Goal: Information Seeking & Learning: Learn about a topic

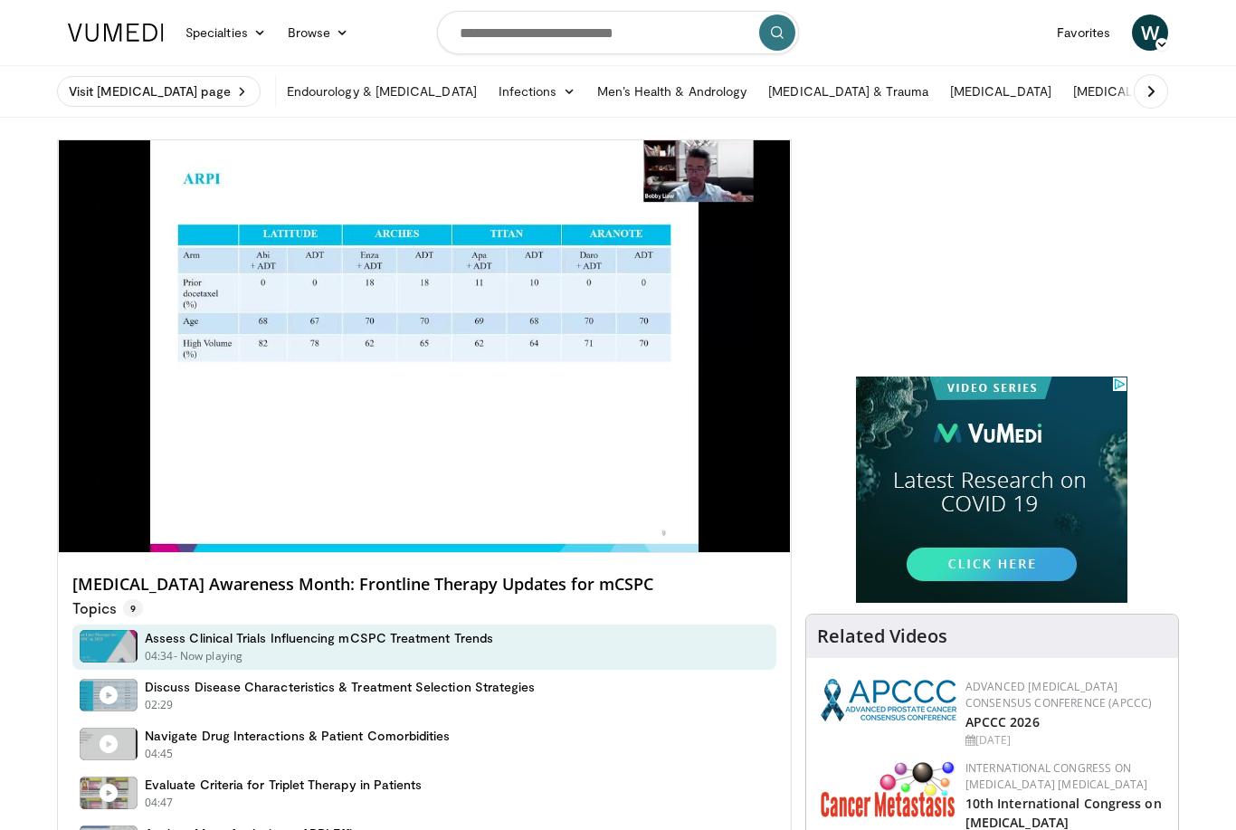
click at [267, 37] on link "Specialties" at bounding box center [226, 32] width 102 height 36
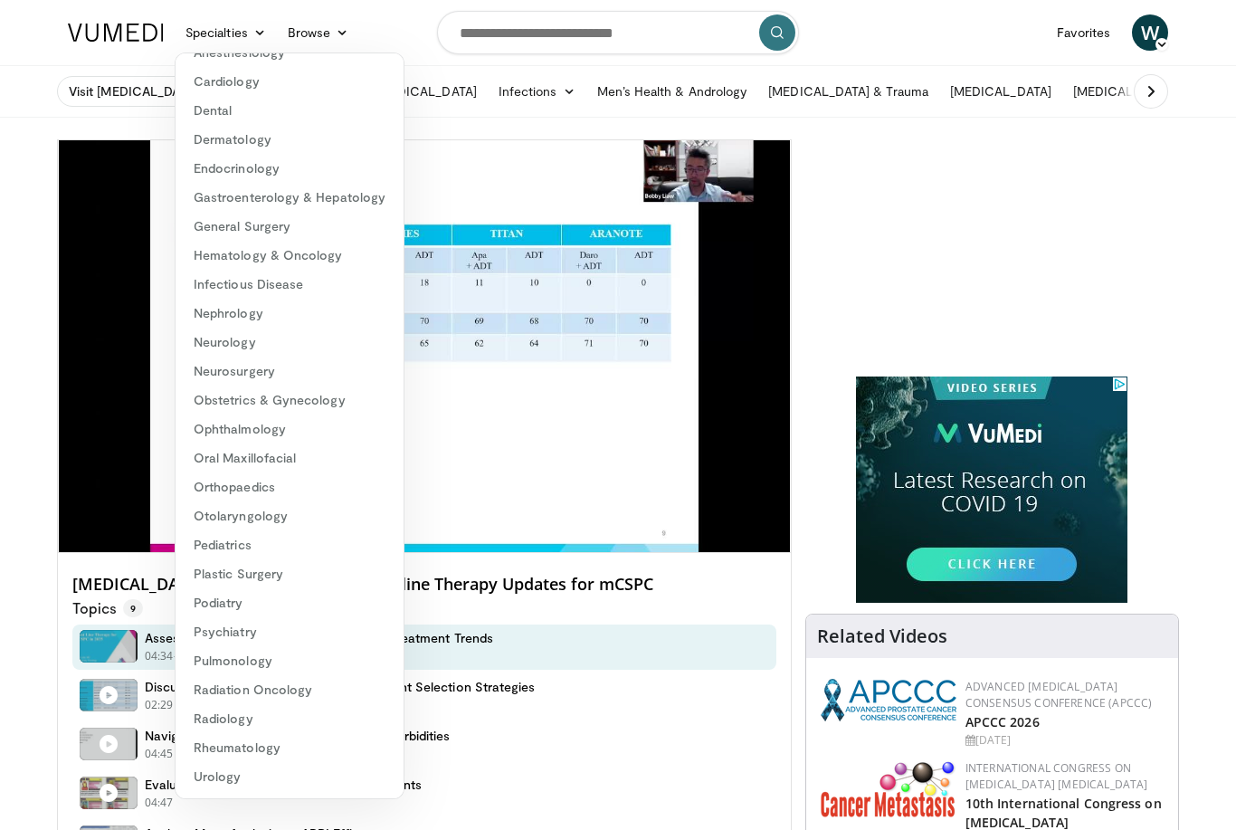
scroll to position [81, 0]
click at [224, 767] on link "Urology" at bounding box center [290, 776] width 228 height 29
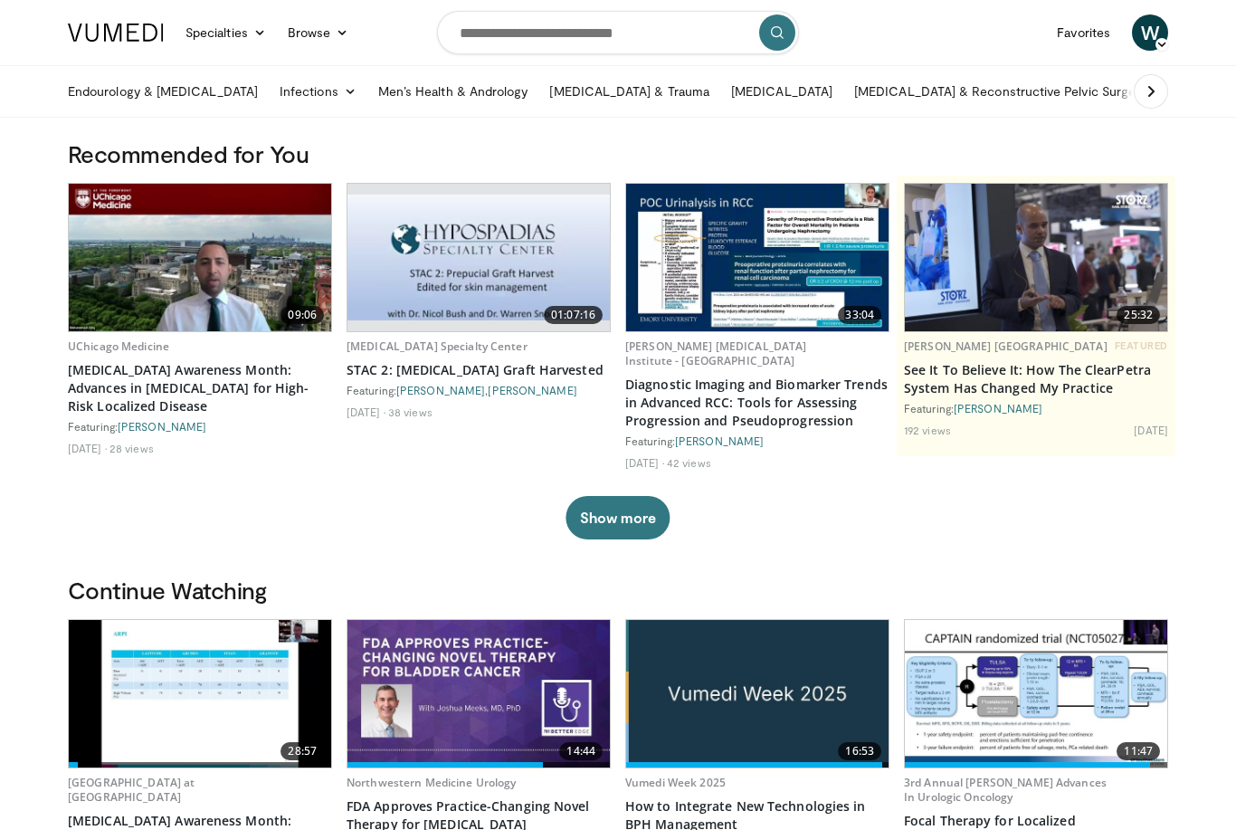
click at [176, 278] on img at bounding box center [200, 258] width 262 height 148
click at [224, 669] on img at bounding box center [200, 694] width 262 height 148
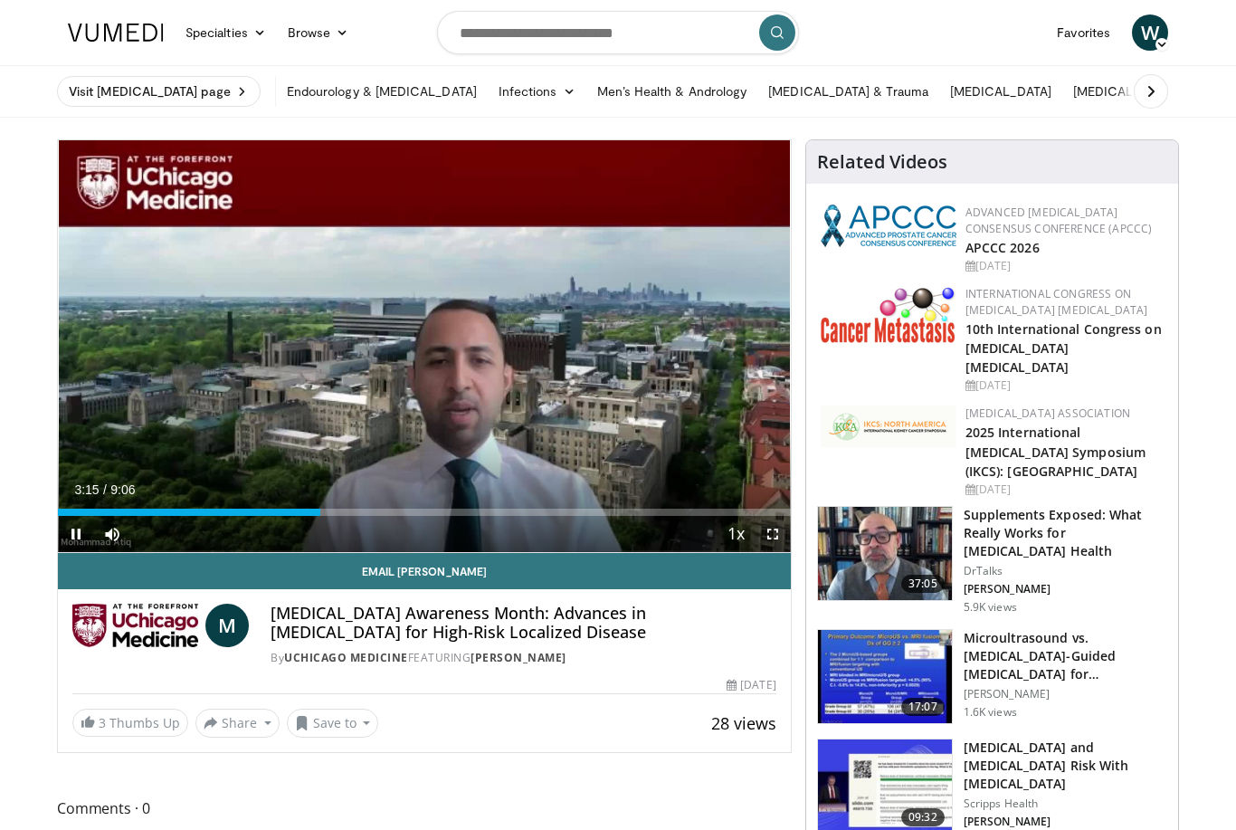
click at [269, 500] on div "Loaded : 1.79%" at bounding box center [424, 507] width 733 height 17
click at [286, 496] on div "Current Time 2:37 / Duration 9:06" at bounding box center [424, 489] width 733 height 16
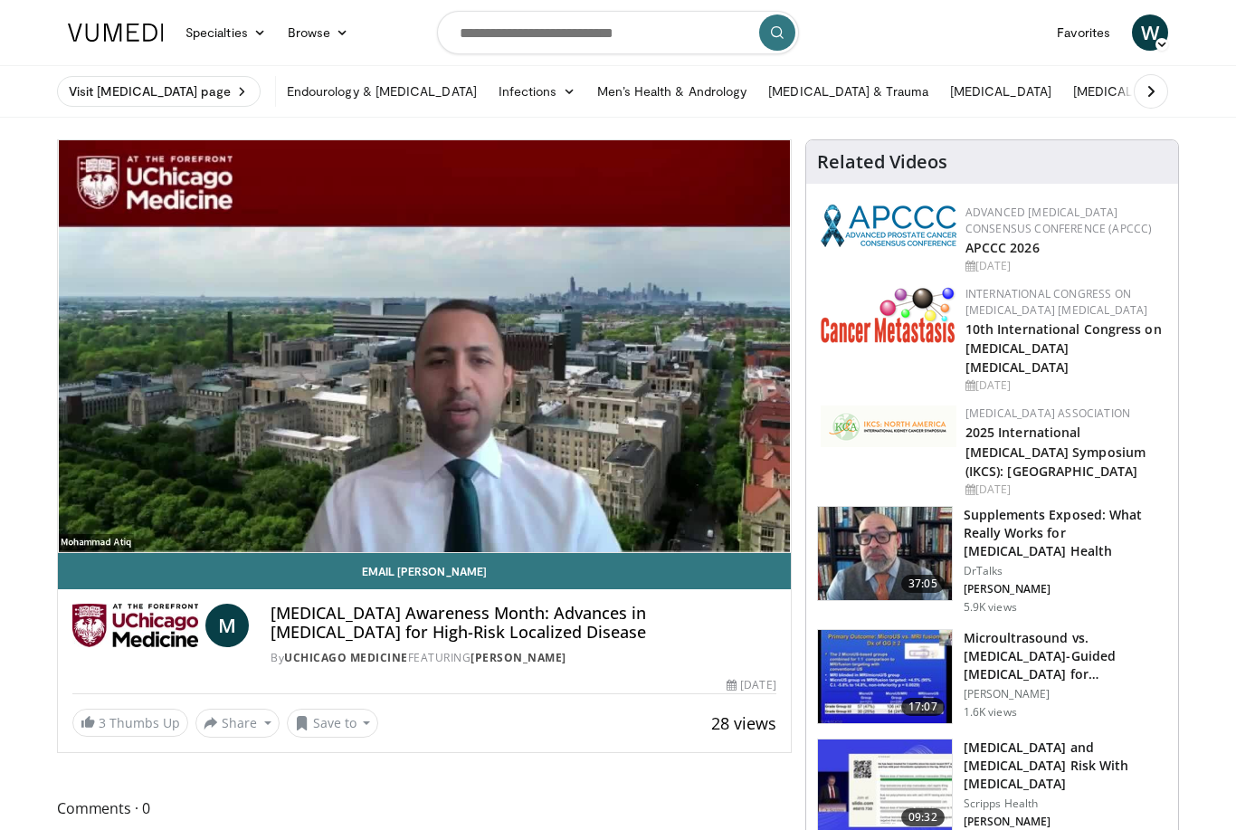
click at [596, 457] on div "10 seconds Tap to unmute" at bounding box center [424, 346] width 733 height 412
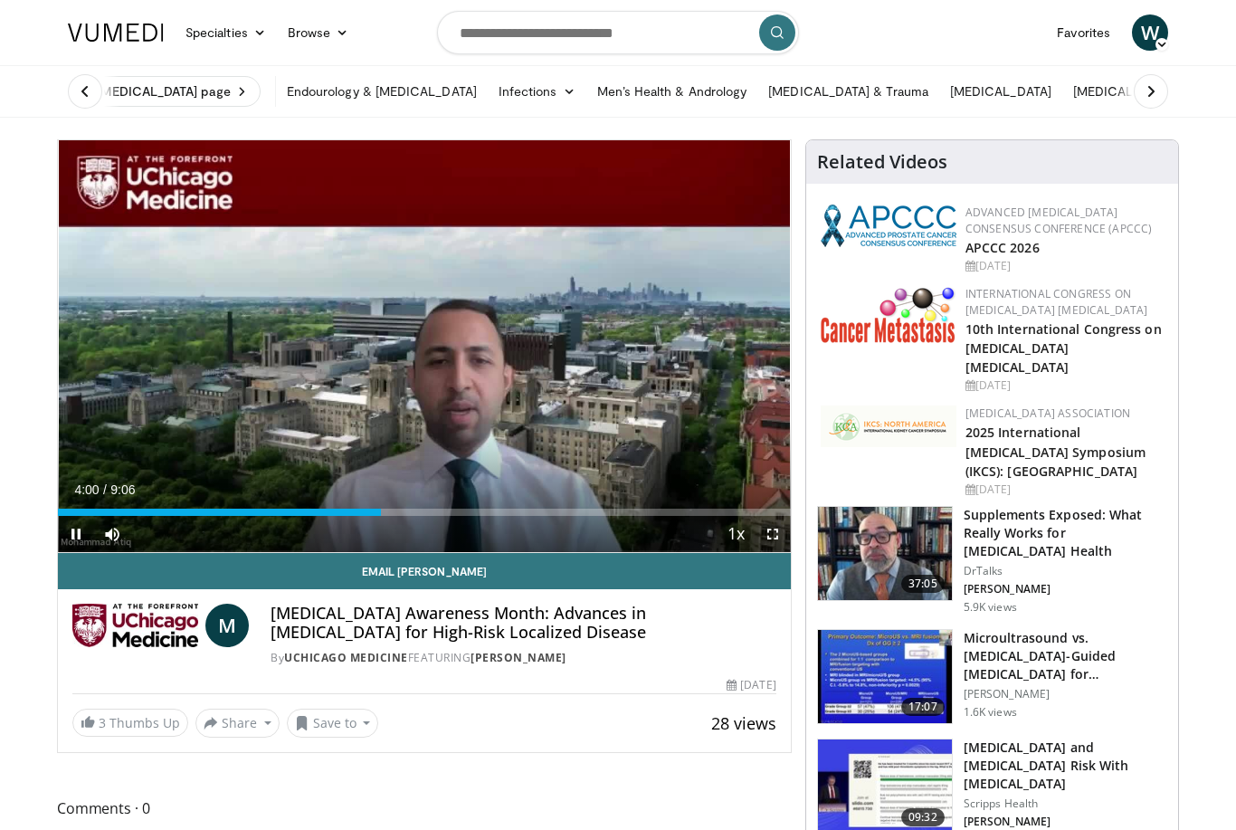
click at [572, 442] on div "10 seconds Tap to unmute" at bounding box center [424, 346] width 733 height 412
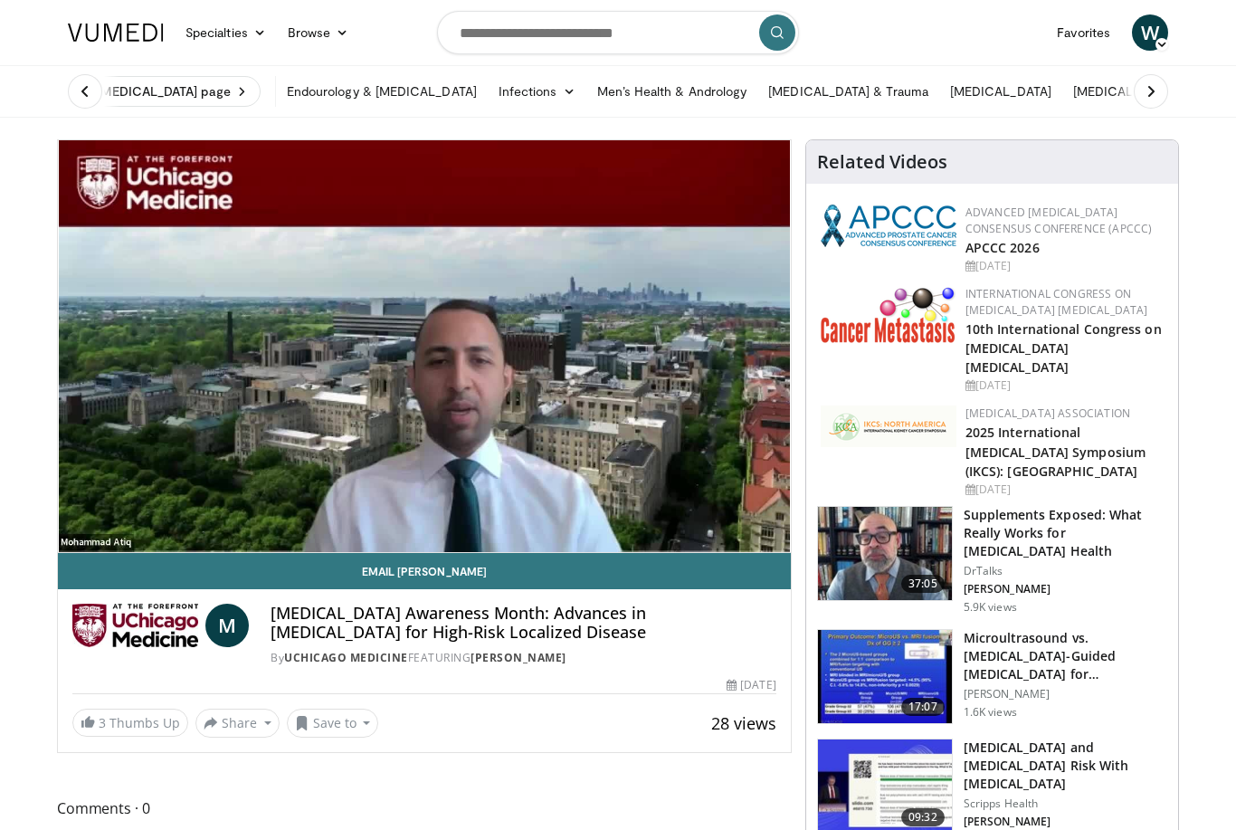
click at [657, 477] on div "10 seconds Tap to unmute" at bounding box center [424, 346] width 733 height 412
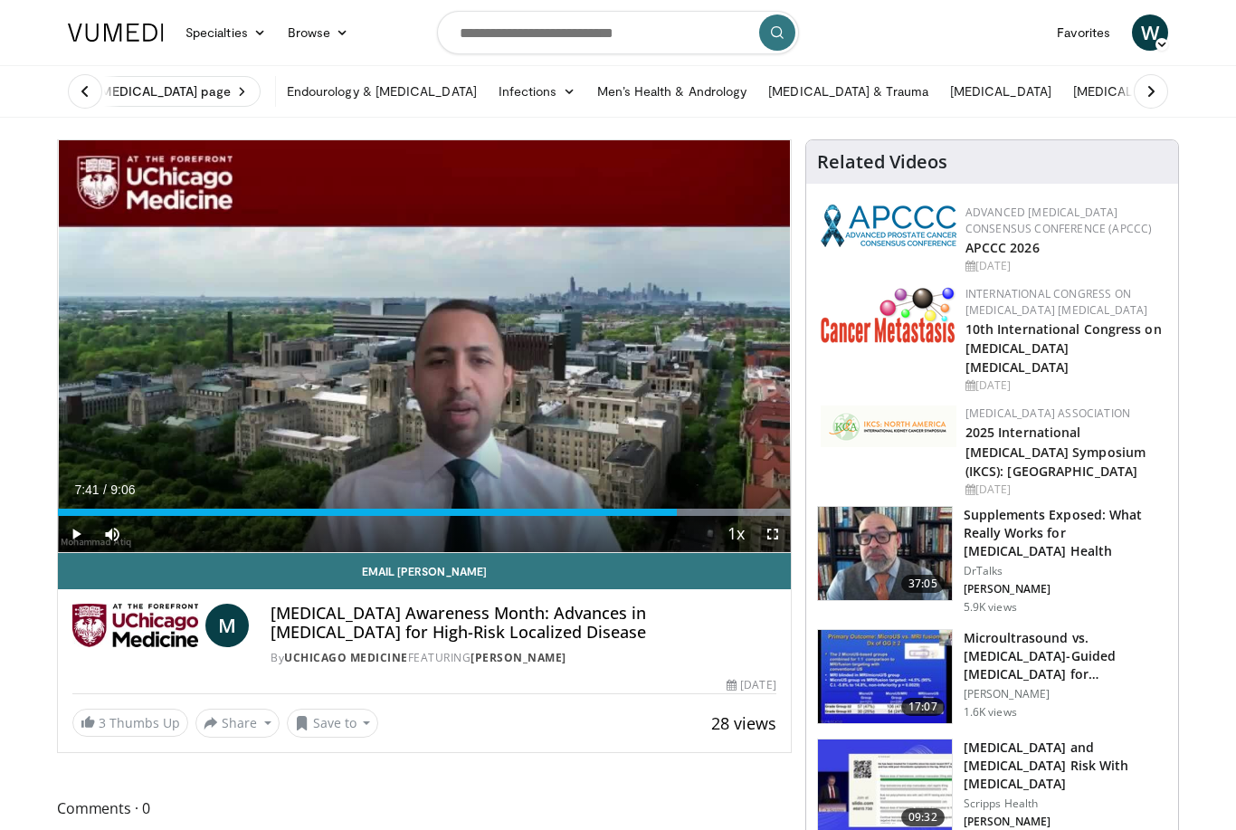
click at [655, 504] on div "Loaded : 99.97%" at bounding box center [424, 507] width 733 height 17
click at [730, 490] on div "Current Time 7:53 / Duration 9:06" at bounding box center [424, 489] width 733 height 16
click at [714, 487] on div "Current Time 7:54 / Duration 9:06" at bounding box center [424, 489] width 733 height 16
click at [680, 463] on div "10 seconds Tap to unmute" at bounding box center [424, 346] width 733 height 412
click at [701, 501] on div "Loaded : 0.00%" at bounding box center [424, 507] width 733 height 17
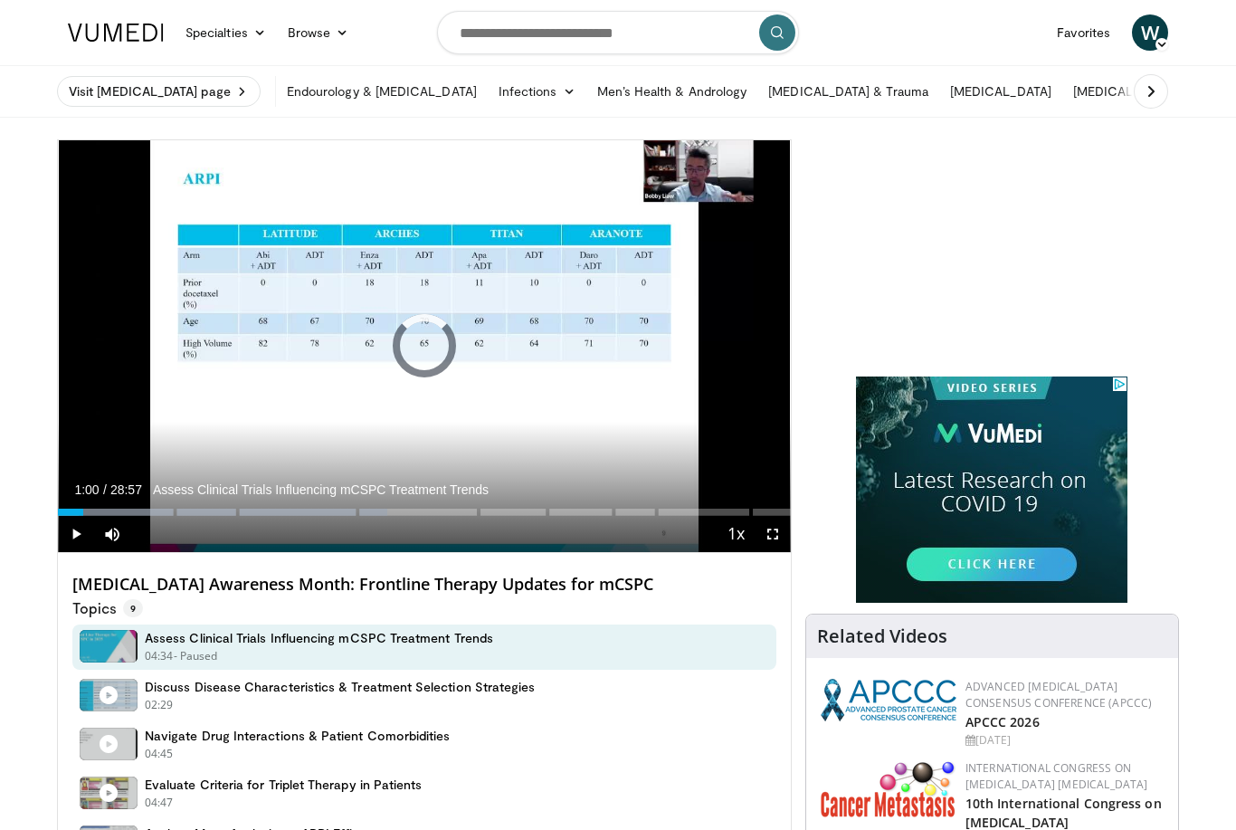
click at [83, 514] on div "Progress Bar" at bounding box center [70, 512] width 25 height 7
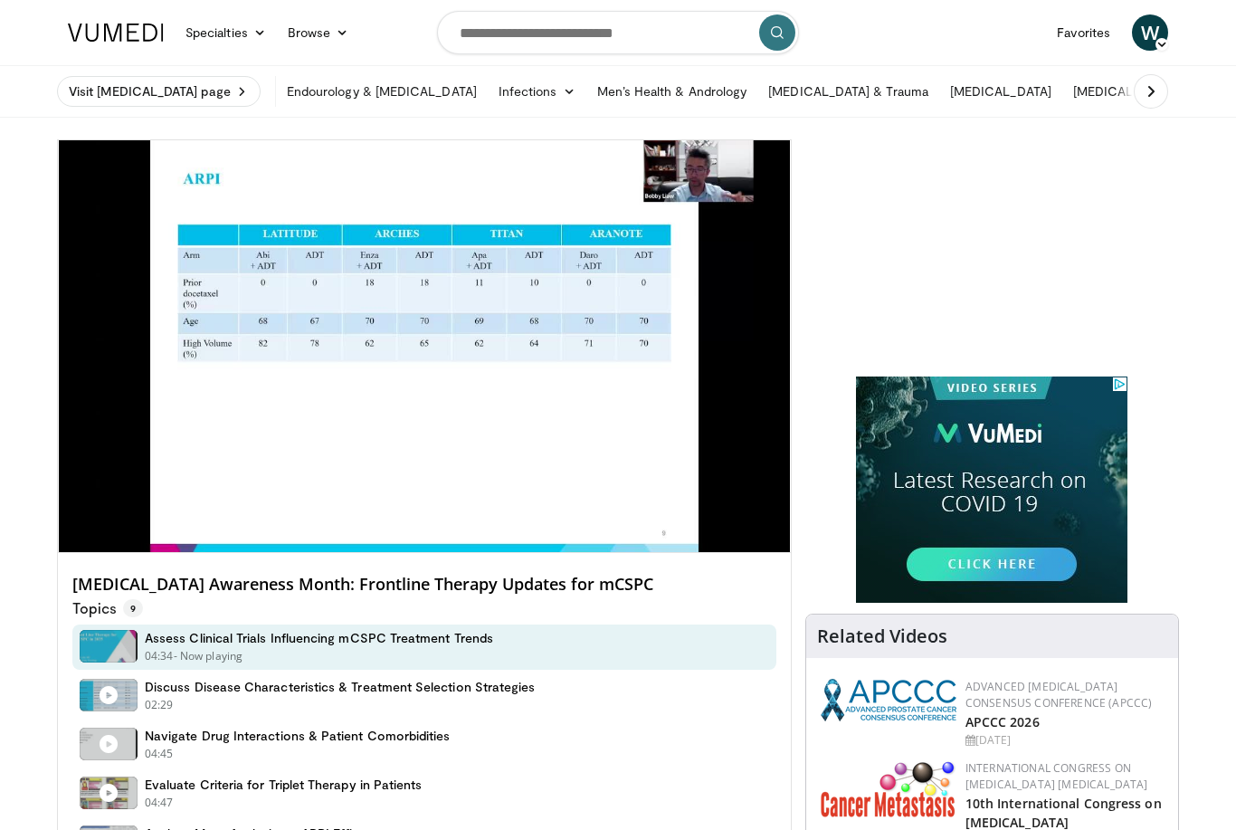
click at [506, 449] on div "10 seconds Tap to unmute" at bounding box center [424, 346] width 733 height 412
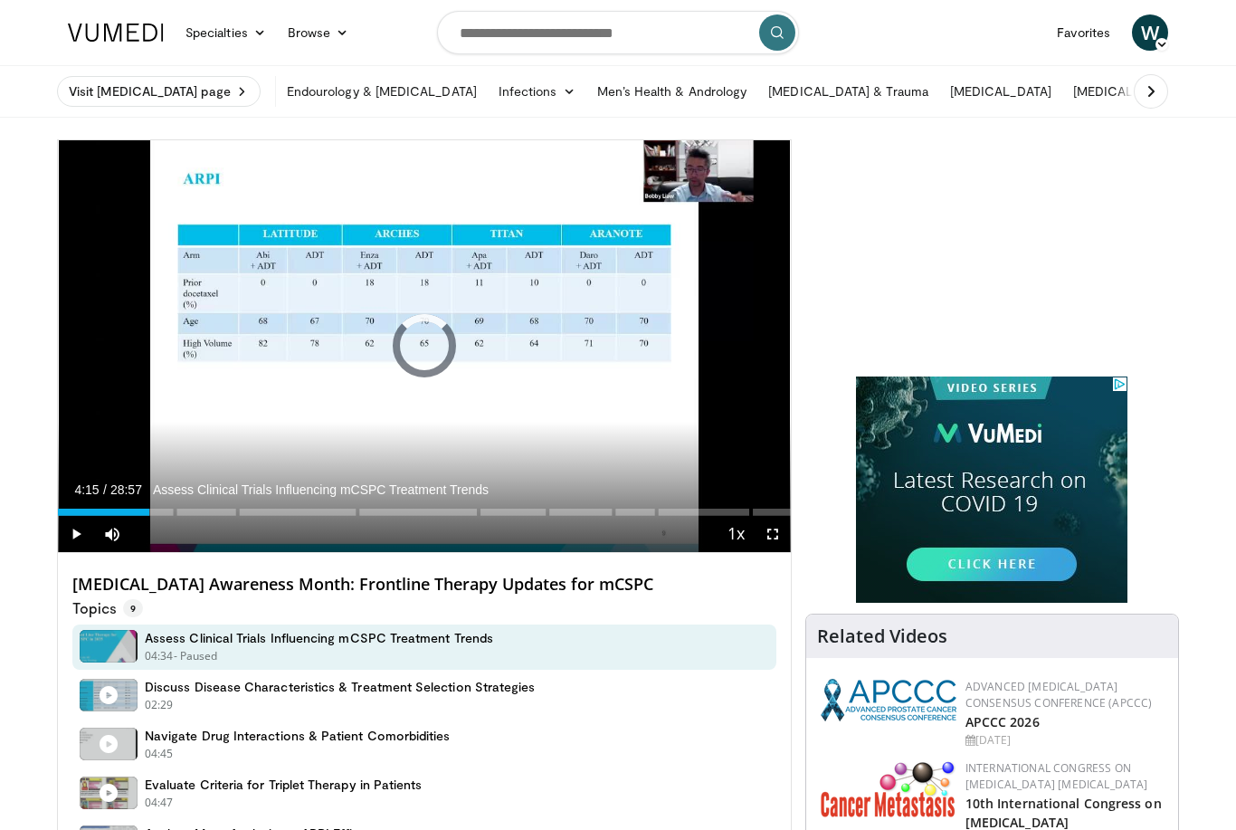
click at [166, 513] on div "Loaded : 0.00%" at bounding box center [424, 512] width 733 height 7
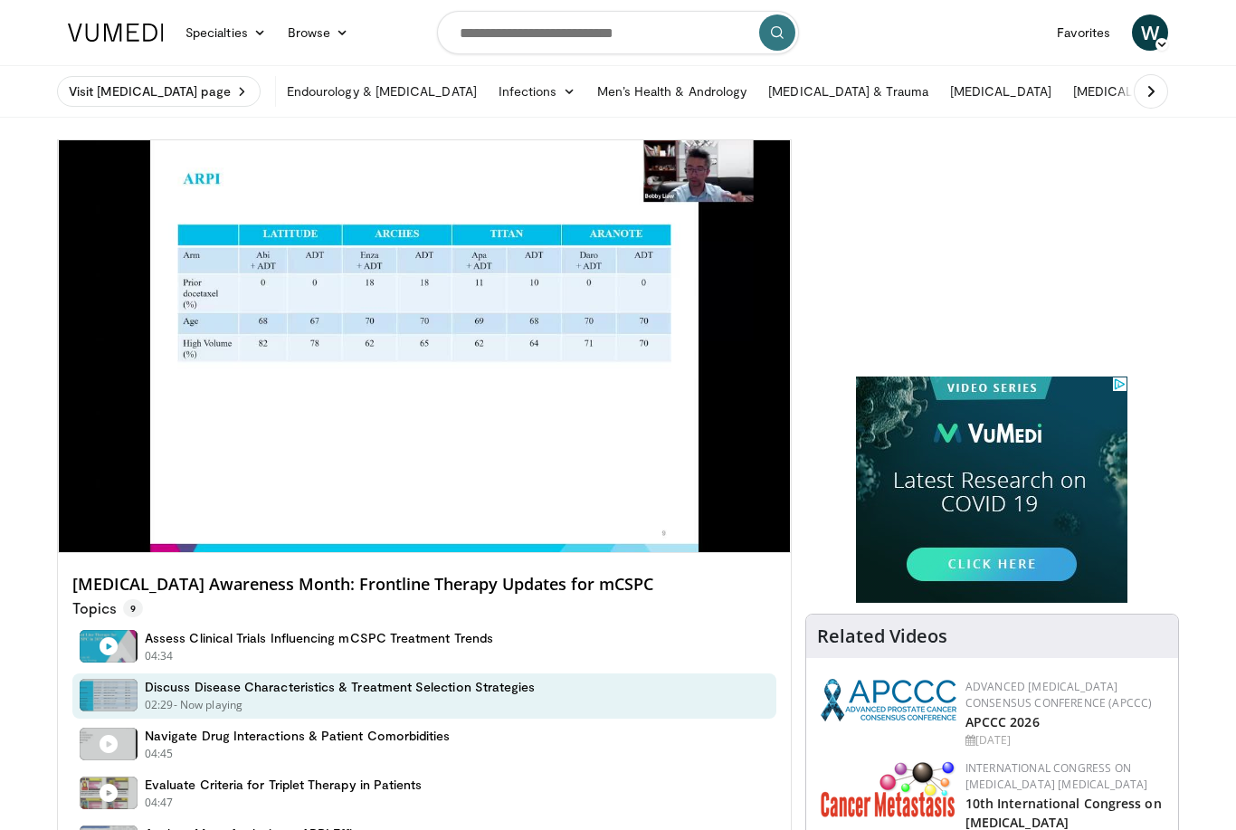
click at [378, 535] on div "Loaded : 52.96%" at bounding box center [424, 543] width 733 height 17
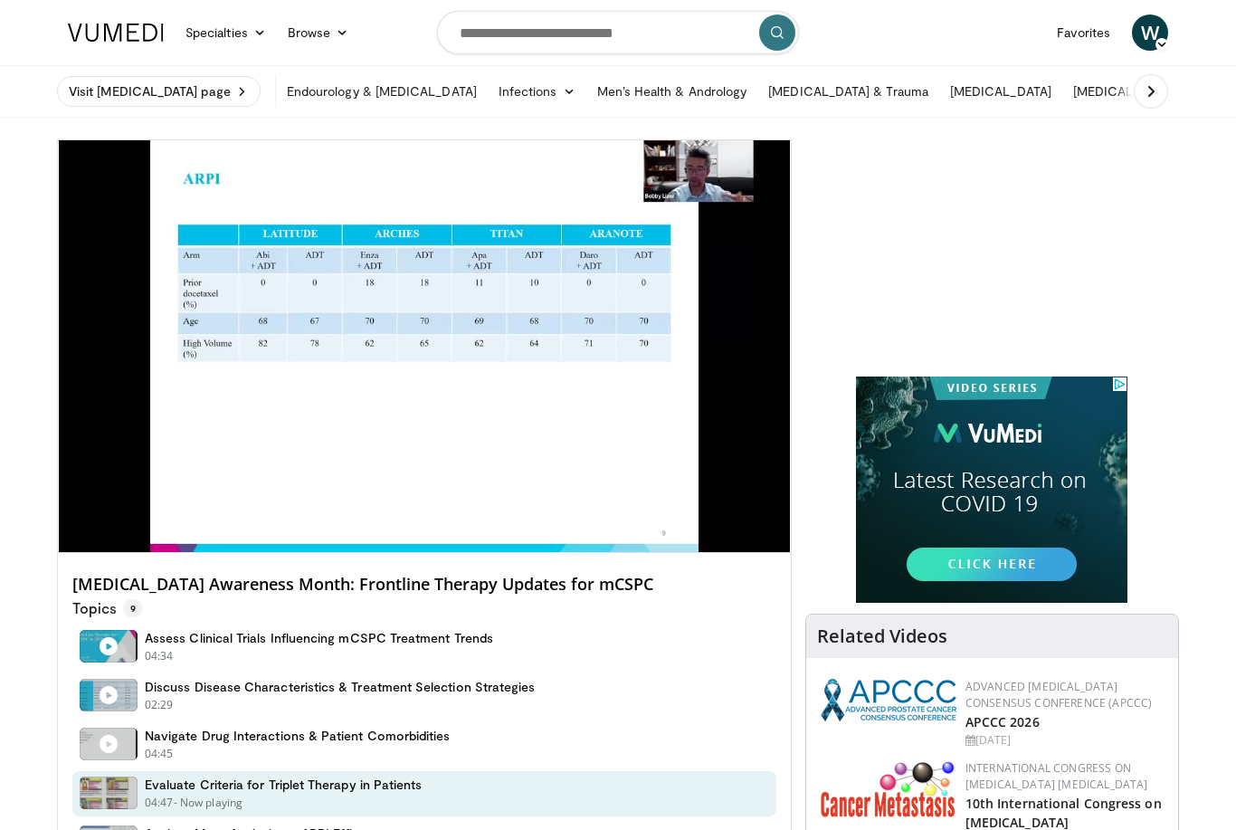
click at [347, 552] on div "Current Time 12:43 / Duration 28:57 Evaluate Criteria for Triplet Therapy in Pa…" at bounding box center [424, 570] width 733 height 36
click at [343, 545] on div "Progress Bar" at bounding box center [219, 548] width 322 height 7
click at [579, 552] on div "Current Time 16:10 / Duration 28:57 Evaluate Criteria for Triplet Therapy in Pa…" at bounding box center [424, 570] width 733 height 36
click at [495, 552] on div "Current Time 16:11 / Duration 28:57 Evaluate Criteria for Triplet Therapy in Pa…" at bounding box center [424, 570] width 733 height 36
click at [528, 467] on div "10 seconds Tap to unmute" at bounding box center [424, 346] width 733 height 412
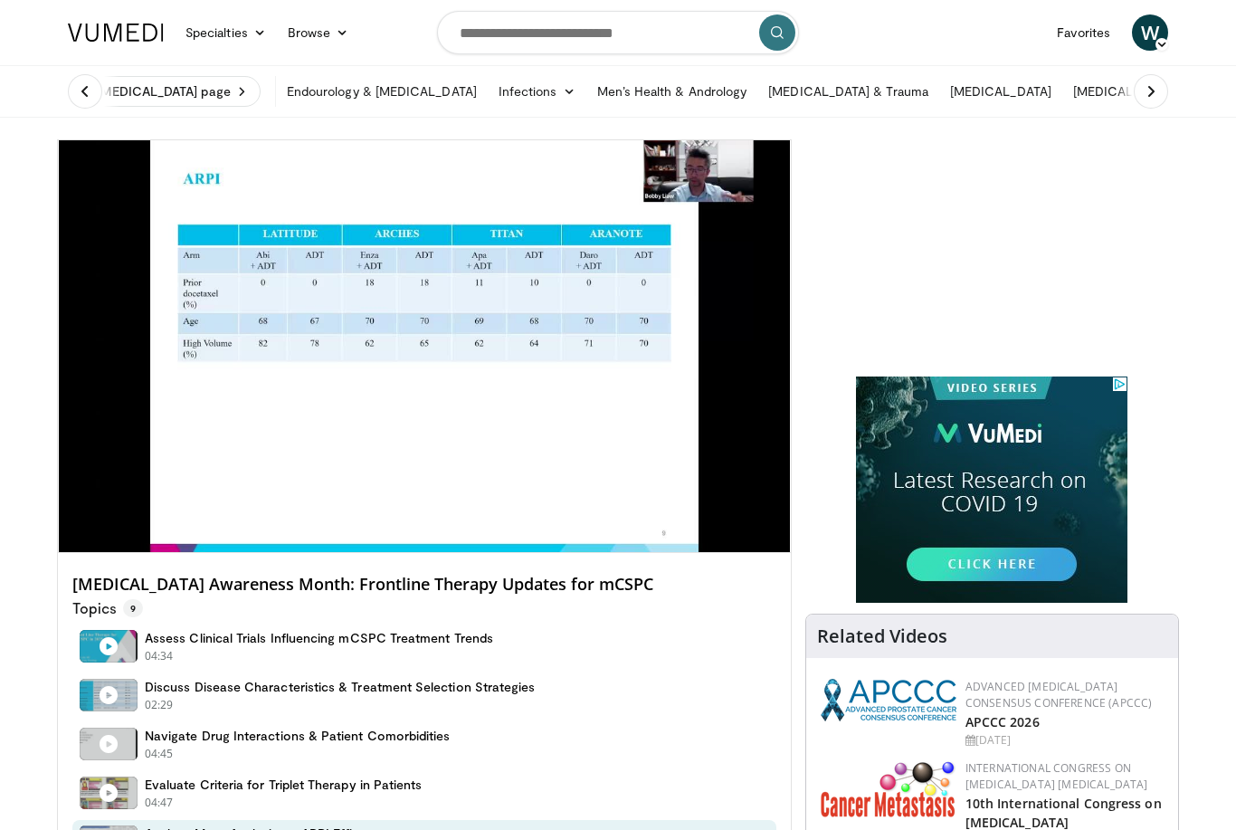
click at [593, 518] on p "Analyze Meta-Analysis on ARPI Efficacy" at bounding box center [448, 526] width 579 height 16
click at [590, 476] on div "10 seconds Tap to unmute" at bounding box center [424, 346] width 733 height 412
click at [655, 552] on div "Current Time 20:58 / Duration 28:57 Leverage Real-World Data for Drug Compariso…" at bounding box center [424, 570] width 733 height 36
click at [679, 508] on div "10 seconds Tap to unmute" at bounding box center [424, 346] width 733 height 412
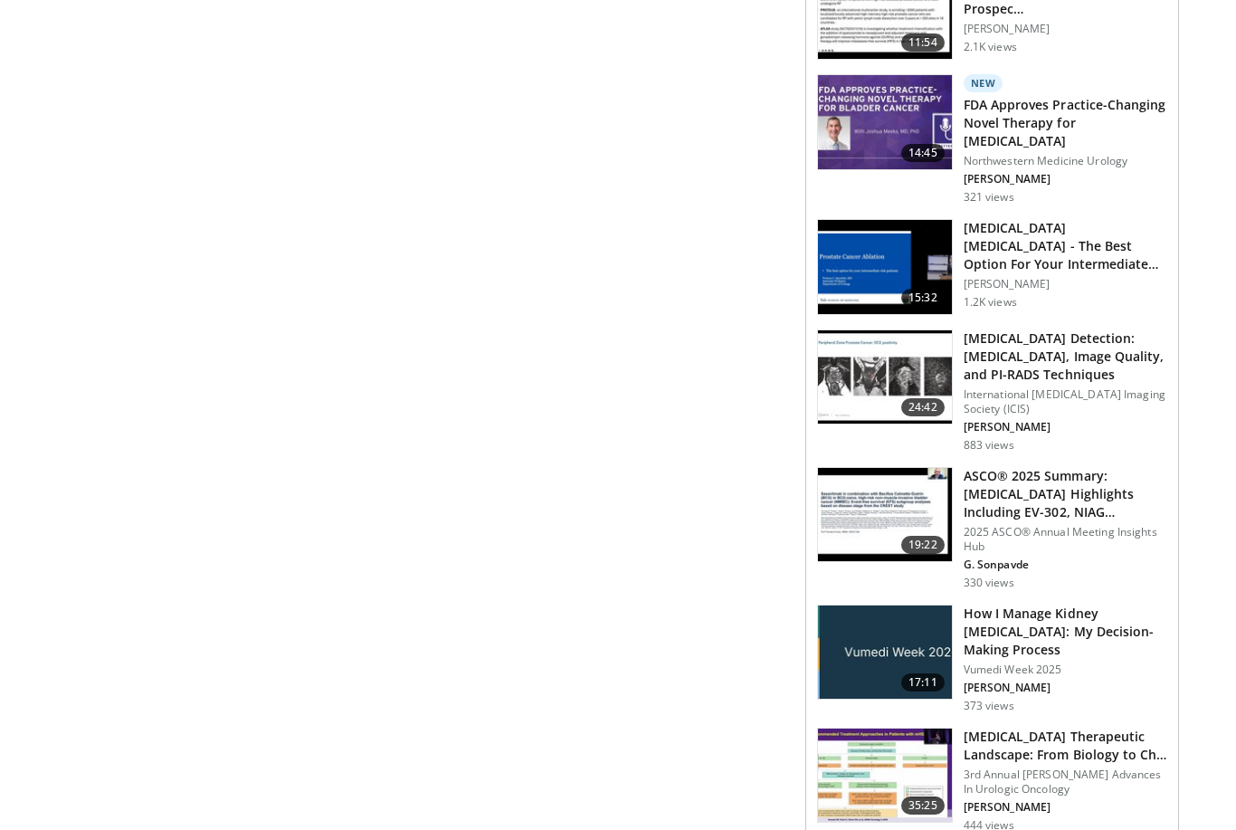
scroll to position [1614, 0]
